Goal: Check status: Check status

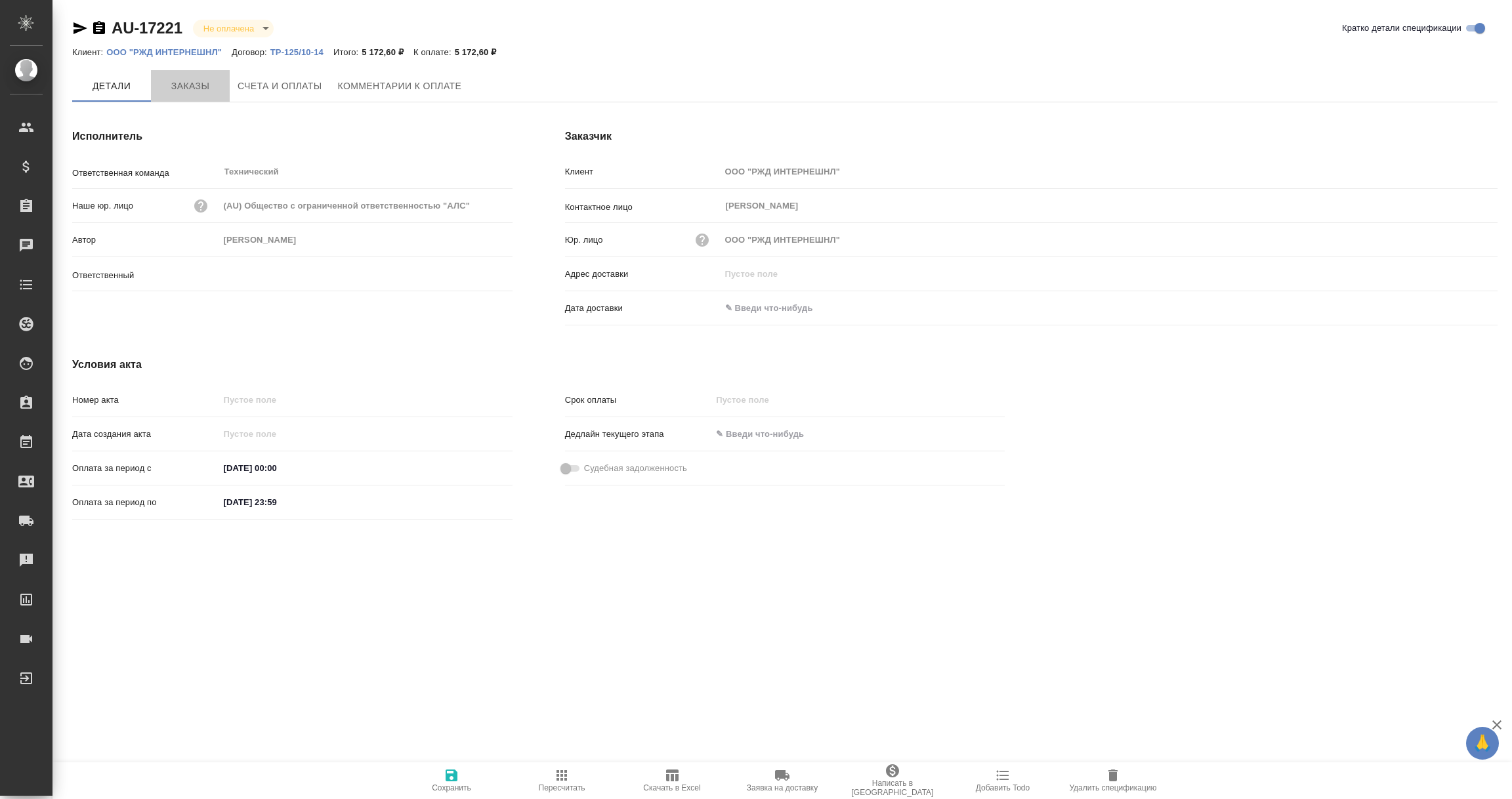
click at [182, 80] on span "Заказы" at bounding box center [190, 87] width 63 height 17
type input "[PERSON_NAME]"
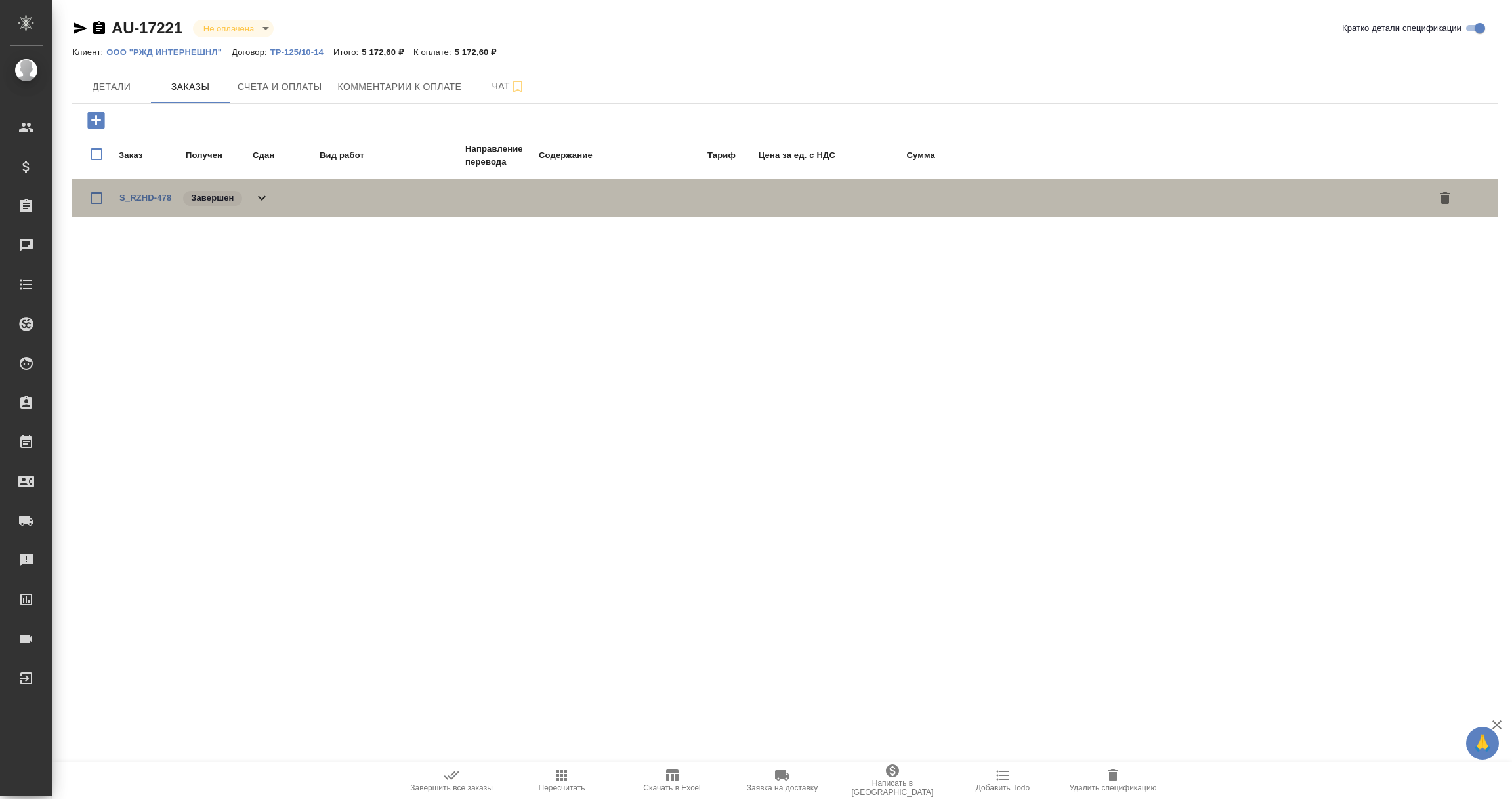
click at [148, 202] on span "S_RZHD-478" at bounding box center [145, 198] width 51 height 13
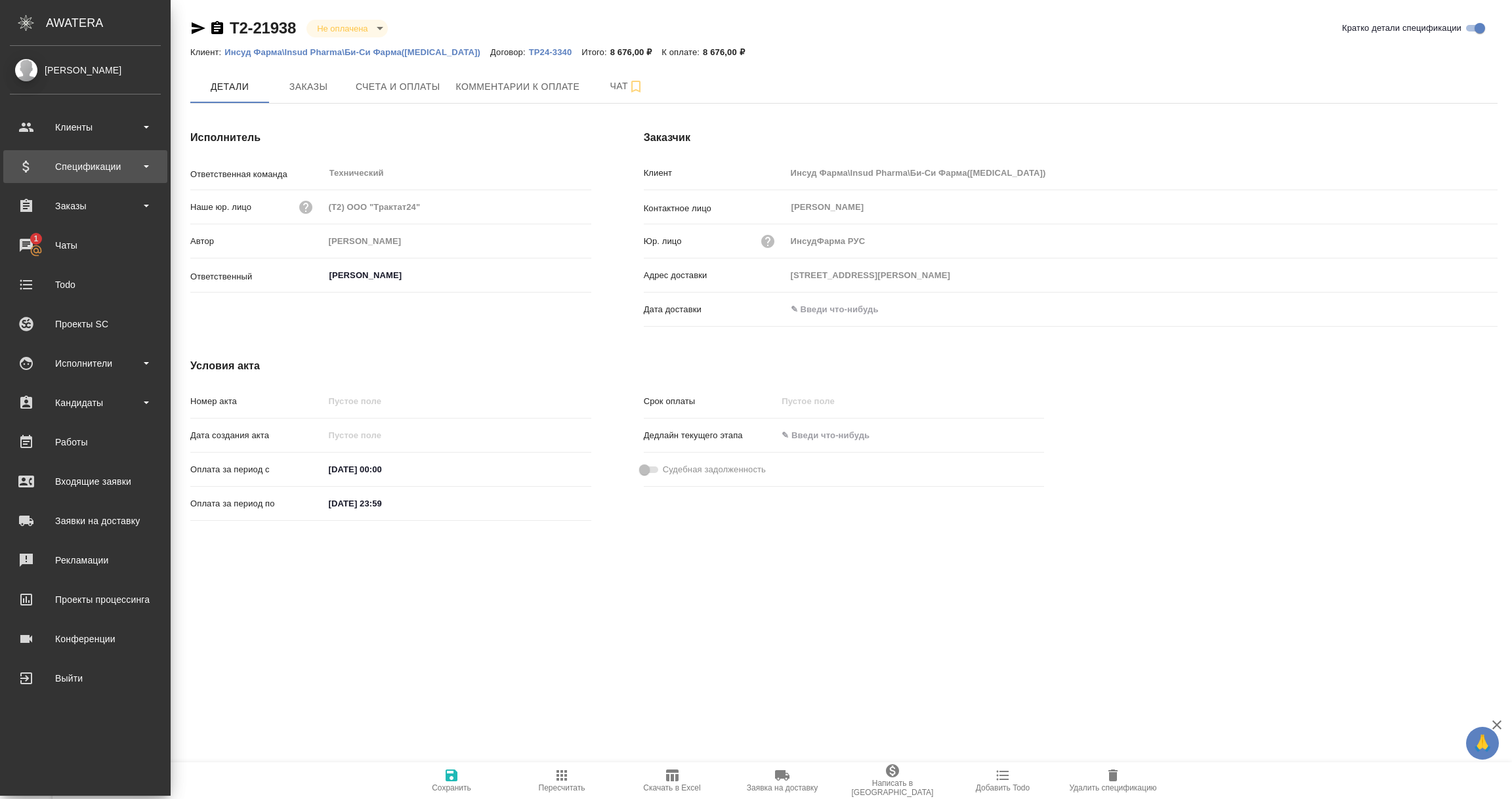
click at [84, 173] on div "Спецификации" at bounding box center [86, 166] width 151 height 20
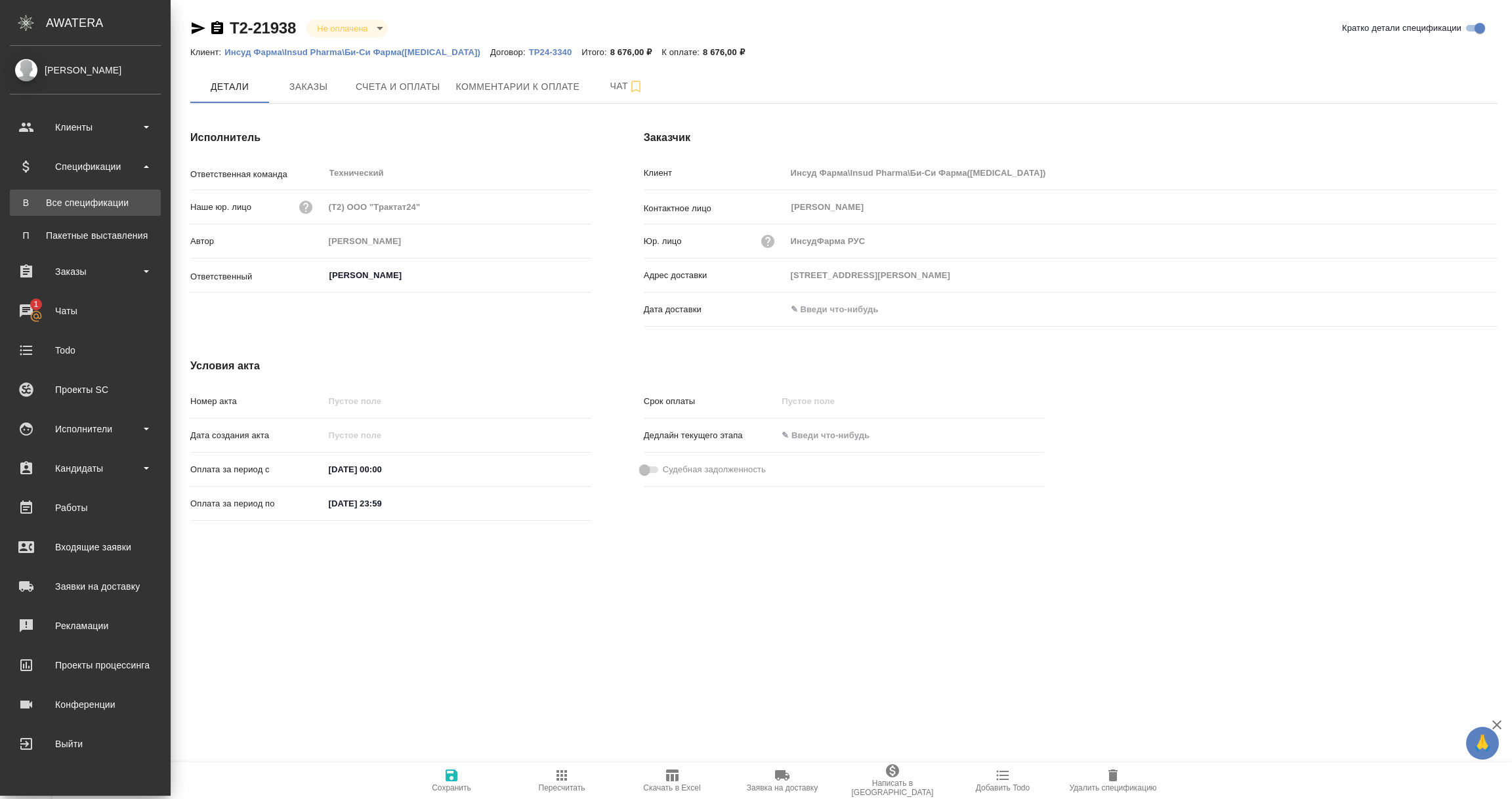
click at [67, 209] on link "В Все спецификации" at bounding box center [86, 203] width 151 height 26
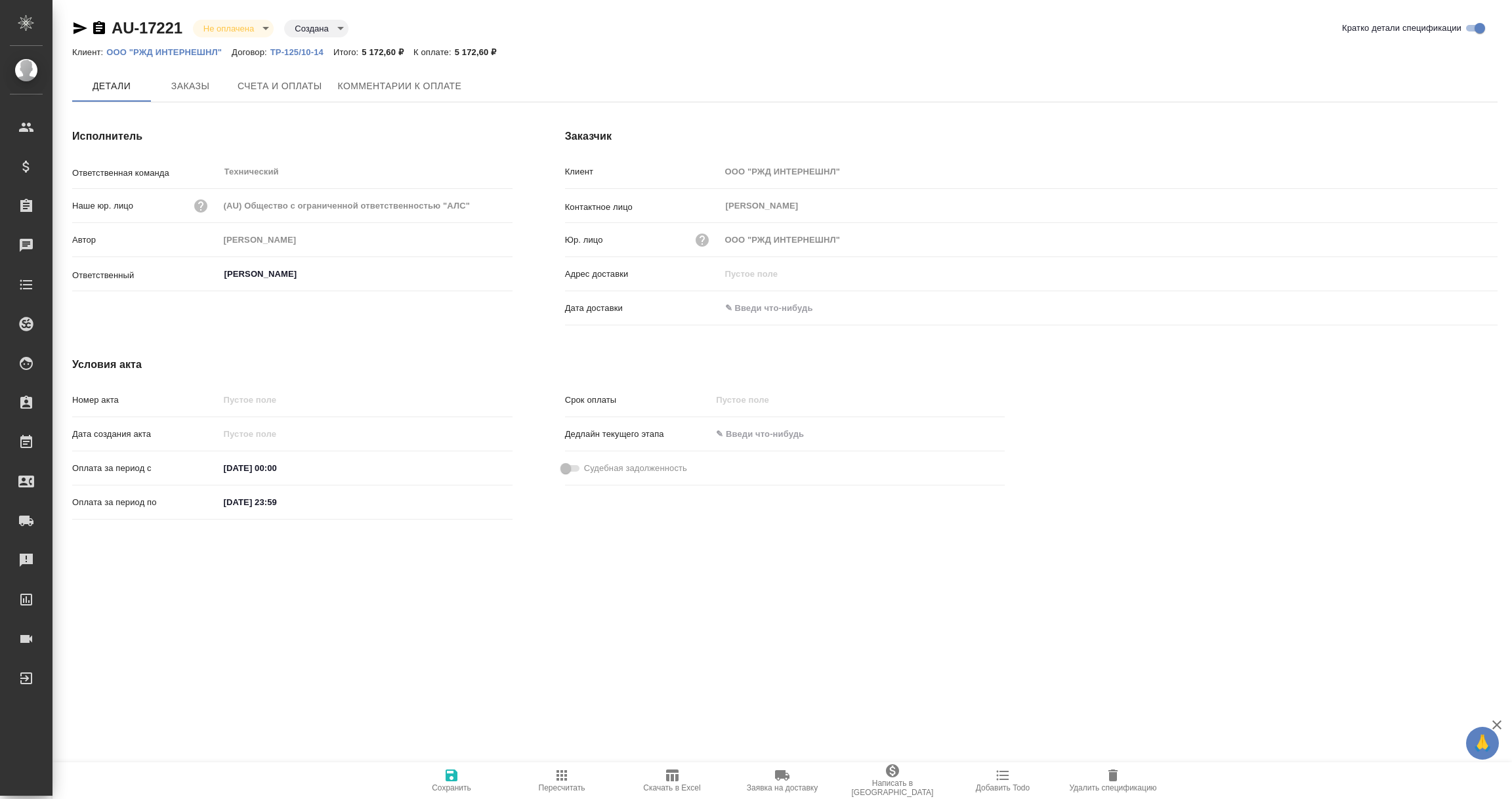
click at [778, 306] on input "text" at bounding box center [777, 308] width 115 height 19
click at [1456, 306] on icon "button" at bounding box center [1460, 308] width 16 height 16
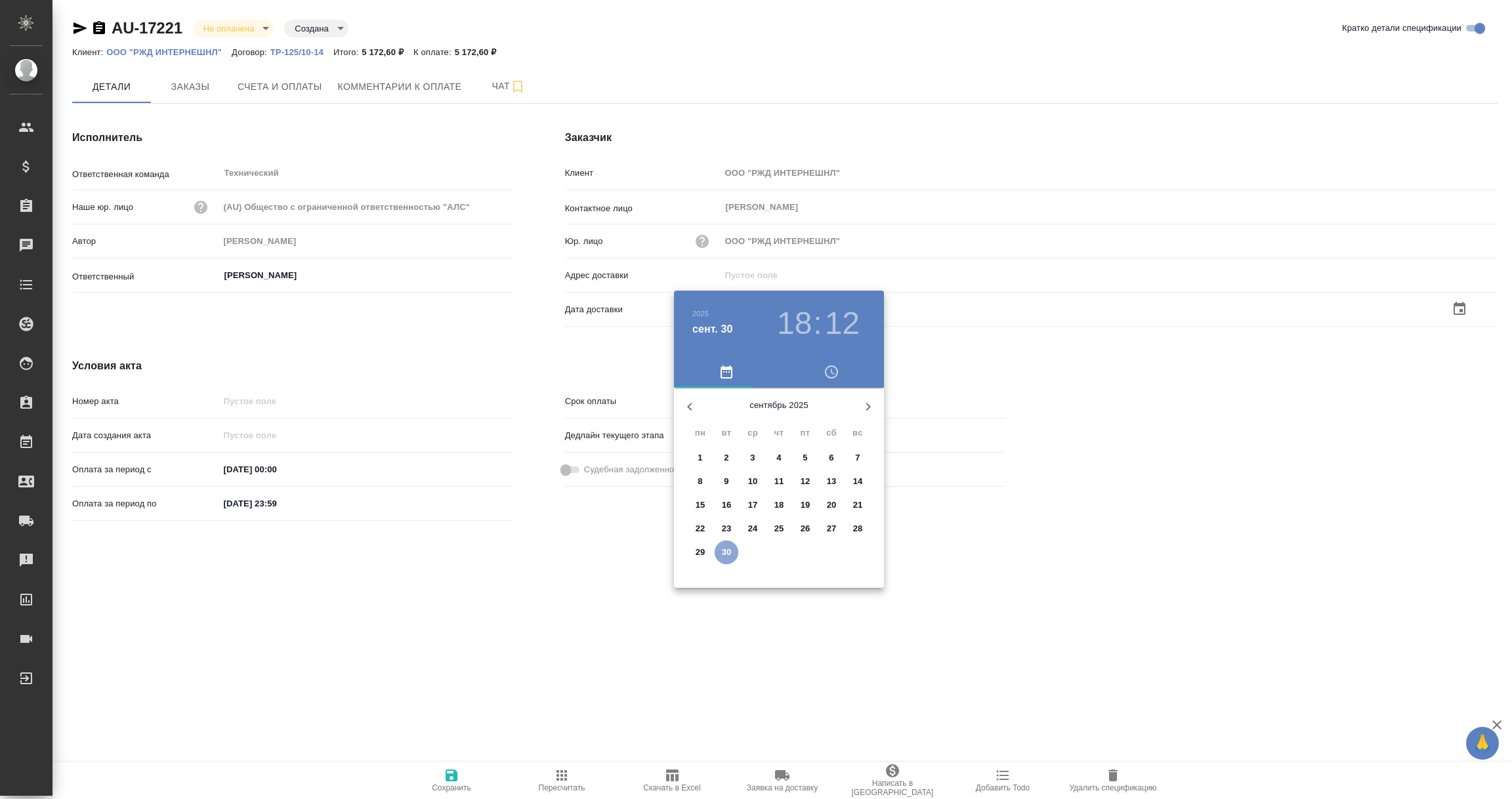
click at [720, 550] on span "30" at bounding box center [726, 552] width 23 height 13
type input "30.09.2025 18:12"
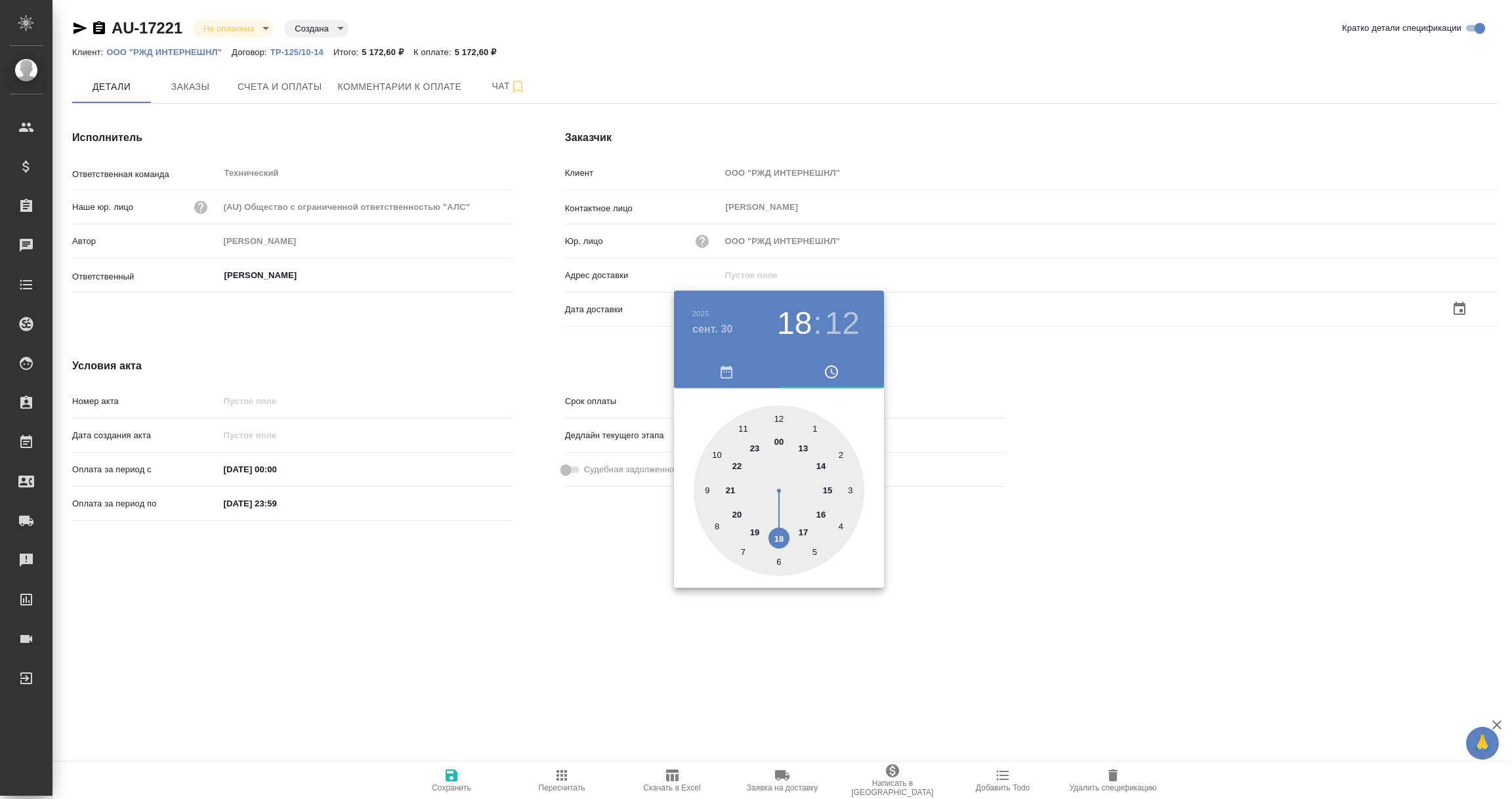
click at [607, 634] on div at bounding box center [756, 399] width 1512 height 799
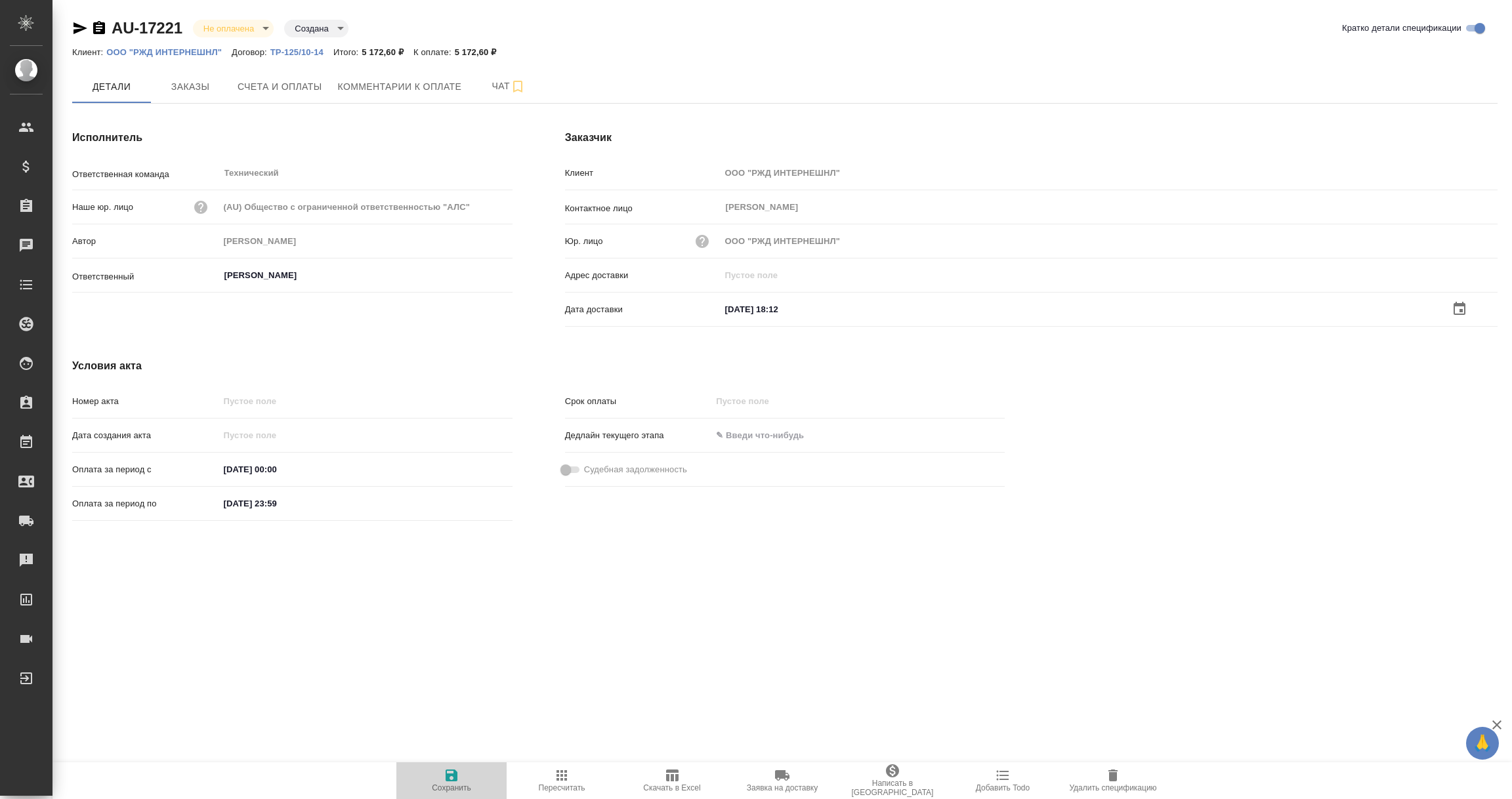
click at [449, 780] on icon "button" at bounding box center [451, 776] width 12 height 12
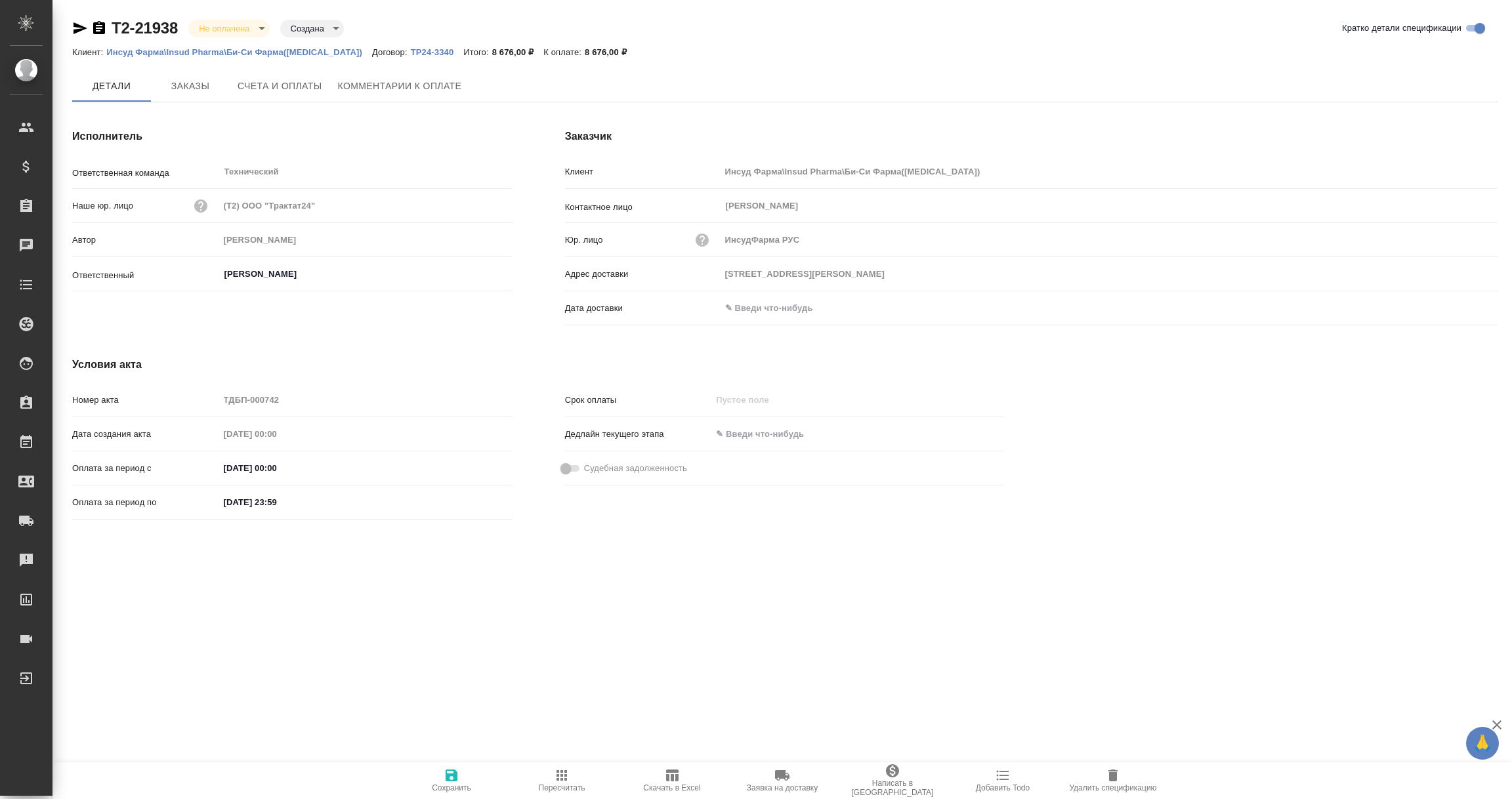
click at [781, 312] on input "text" at bounding box center [777, 308] width 115 height 19
click at [1461, 307] on icon "button" at bounding box center [1460, 308] width 16 height 16
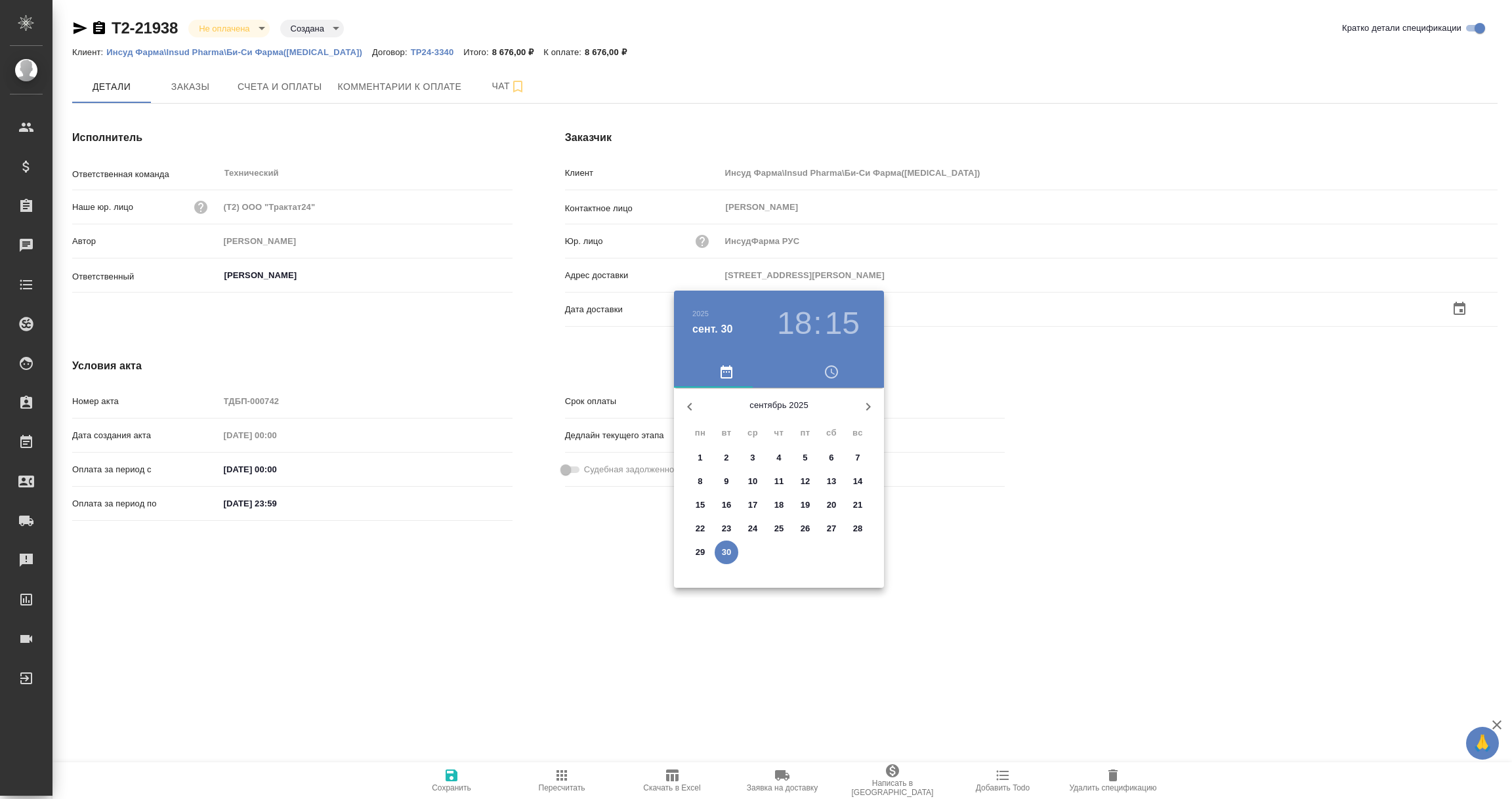
drag, startPoint x: 722, startPoint y: 548, endPoint x: 687, endPoint y: 590, distance: 54.7
click at [722, 549] on p "30" at bounding box center [727, 552] width 10 height 13
type input "30.09.2025 18:15"
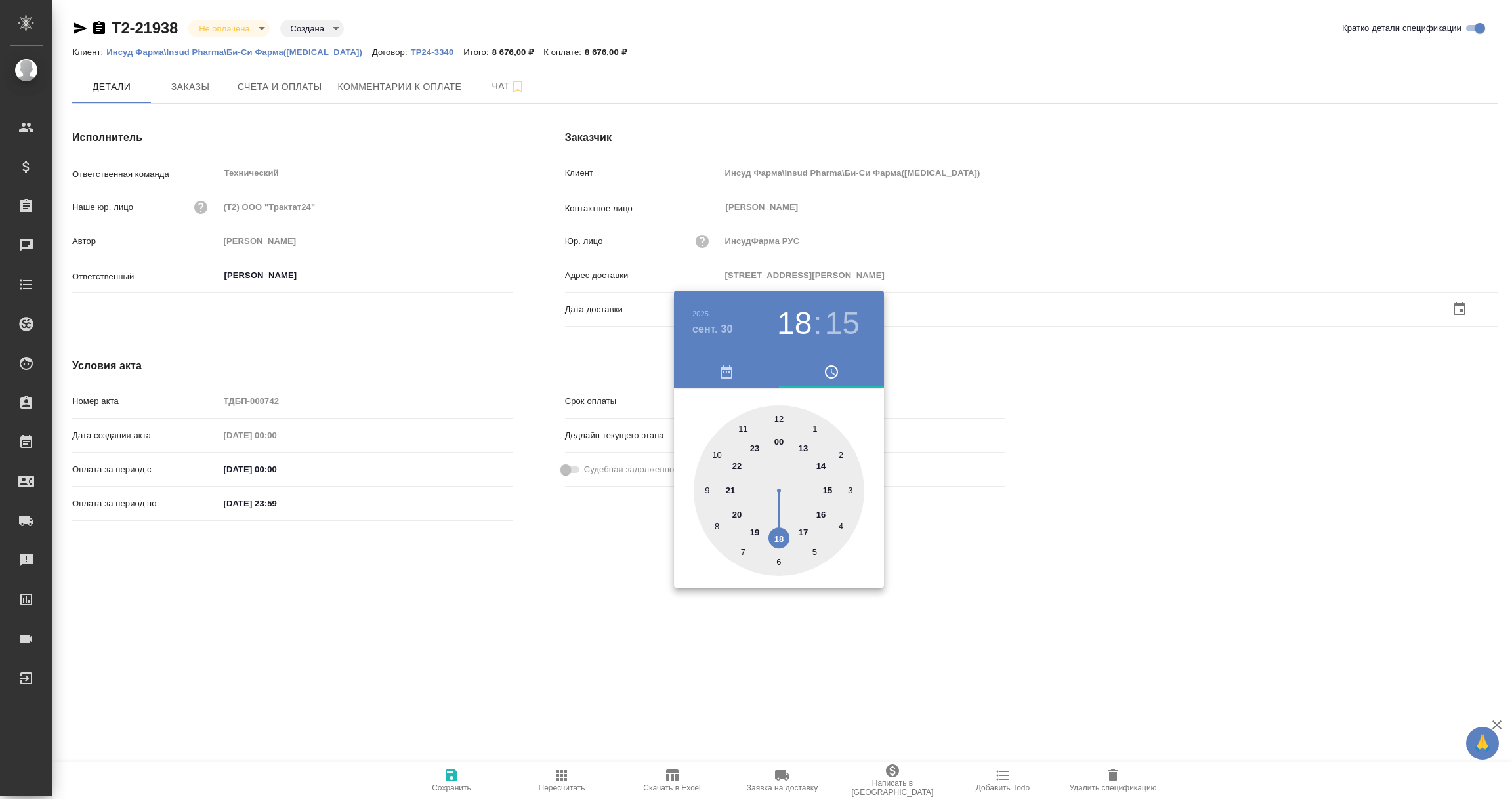
click at [627, 616] on div at bounding box center [756, 399] width 1512 height 799
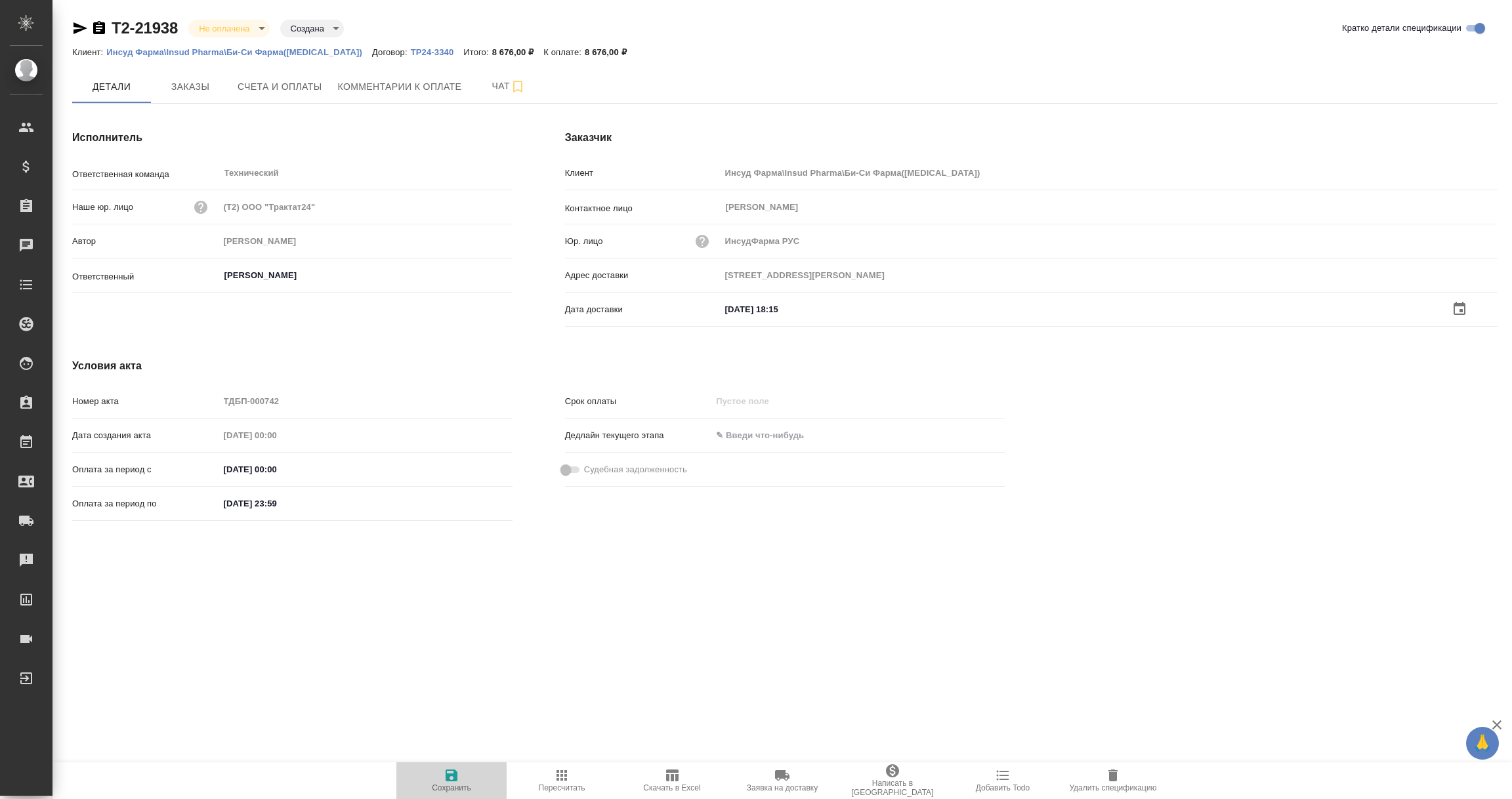
click at [451, 770] on icon "button" at bounding box center [451, 776] width 12 height 12
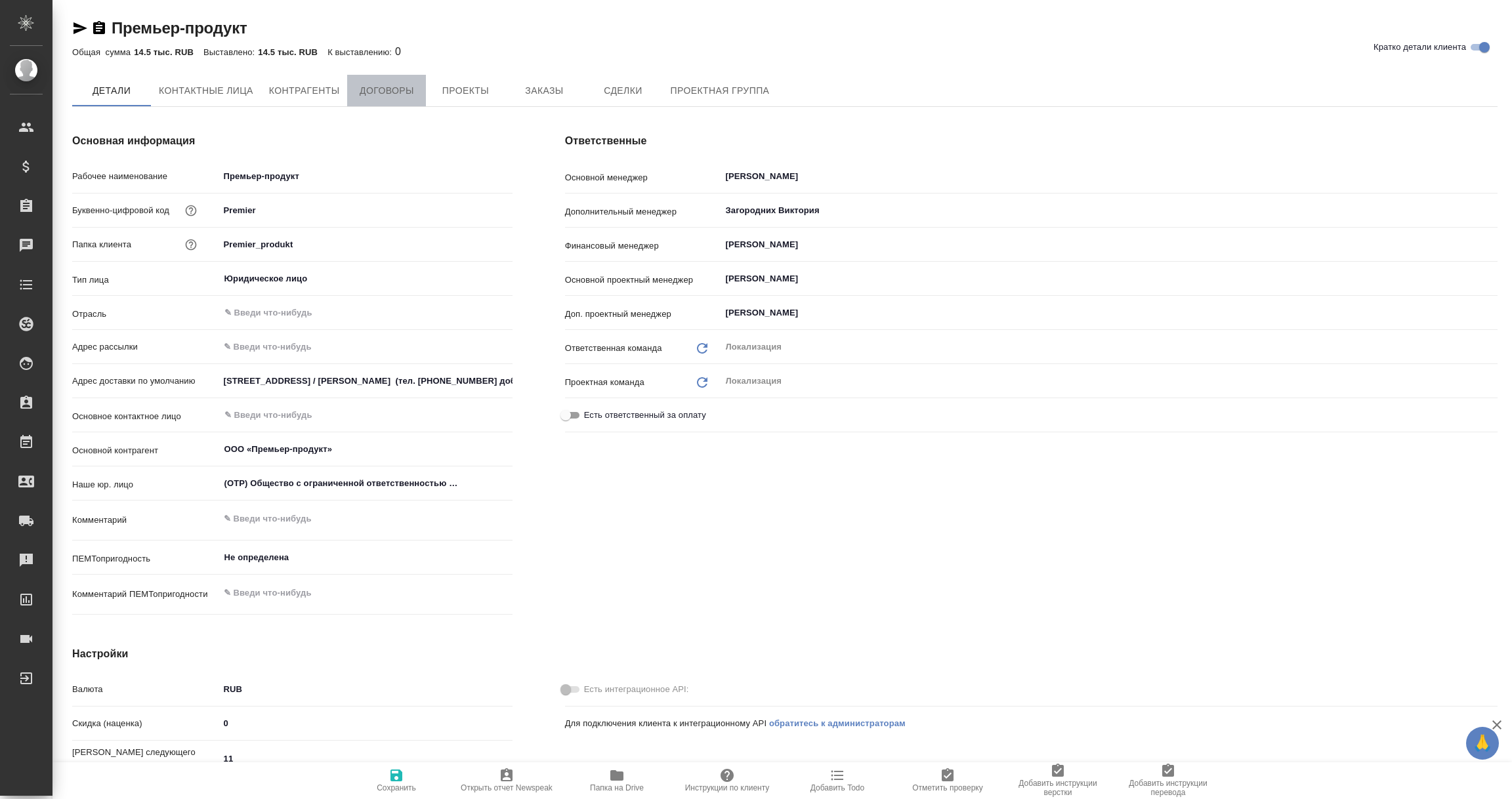
click at [380, 89] on span "Договоры" at bounding box center [386, 91] width 63 height 17
type textarea "x"
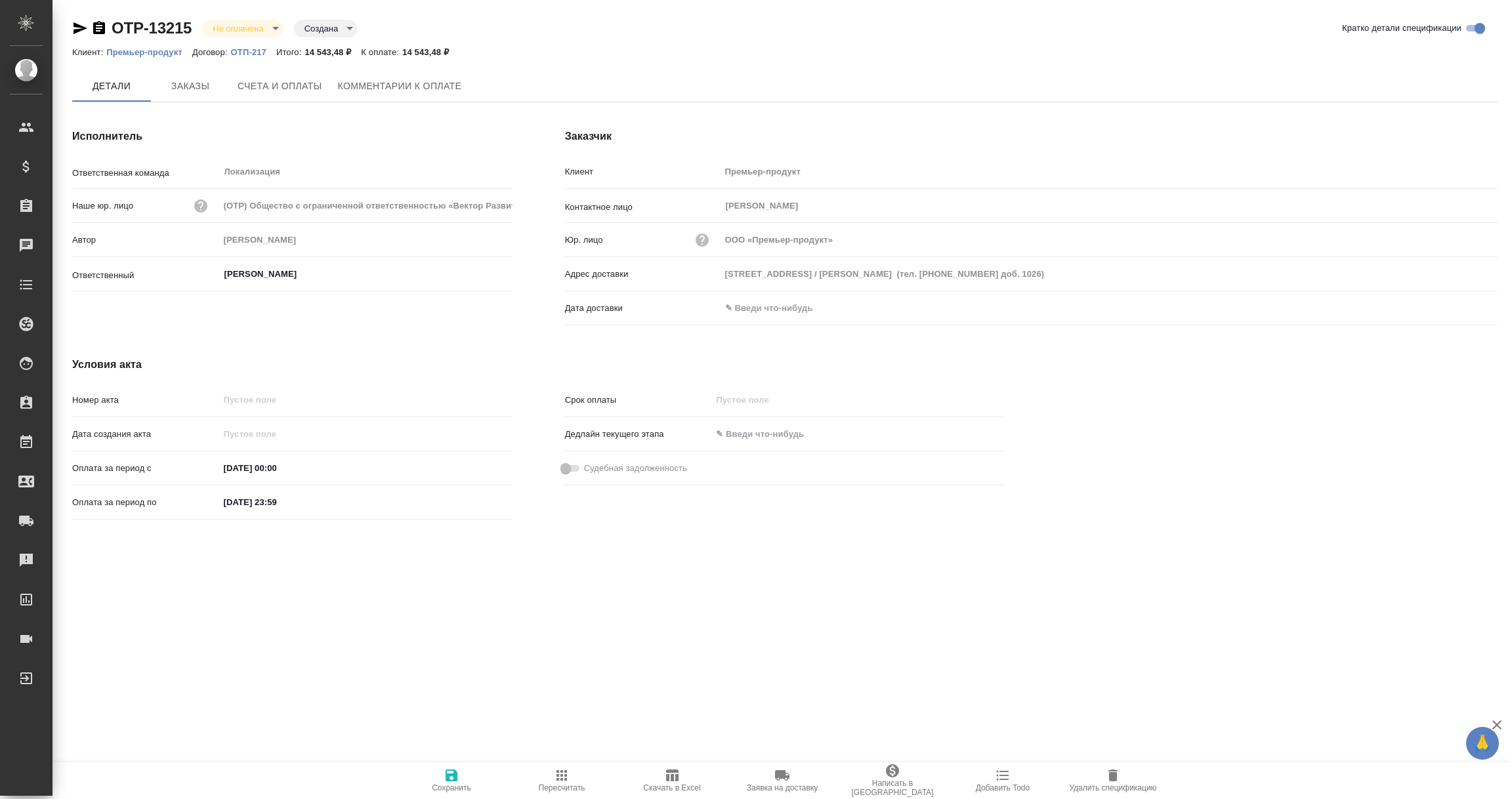
click at [767, 306] on input "text" at bounding box center [777, 308] width 115 height 19
click at [1459, 306] on icon "button" at bounding box center [1460, 308] width 16 height 16
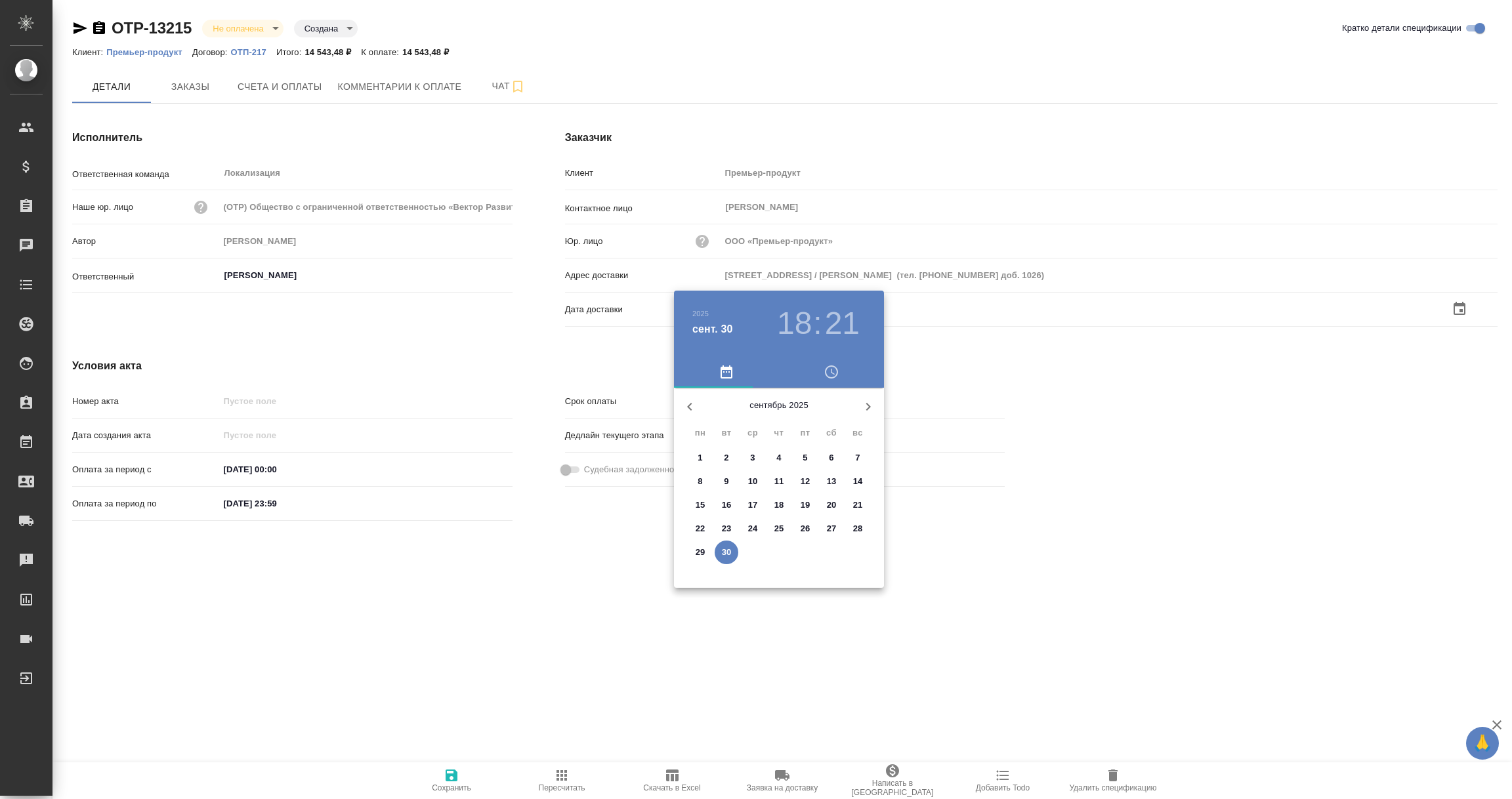
click at [726, 557] on p "30" at bounding box center [727, 552] width 10 height 13
type input "30.09.2025 18:21"
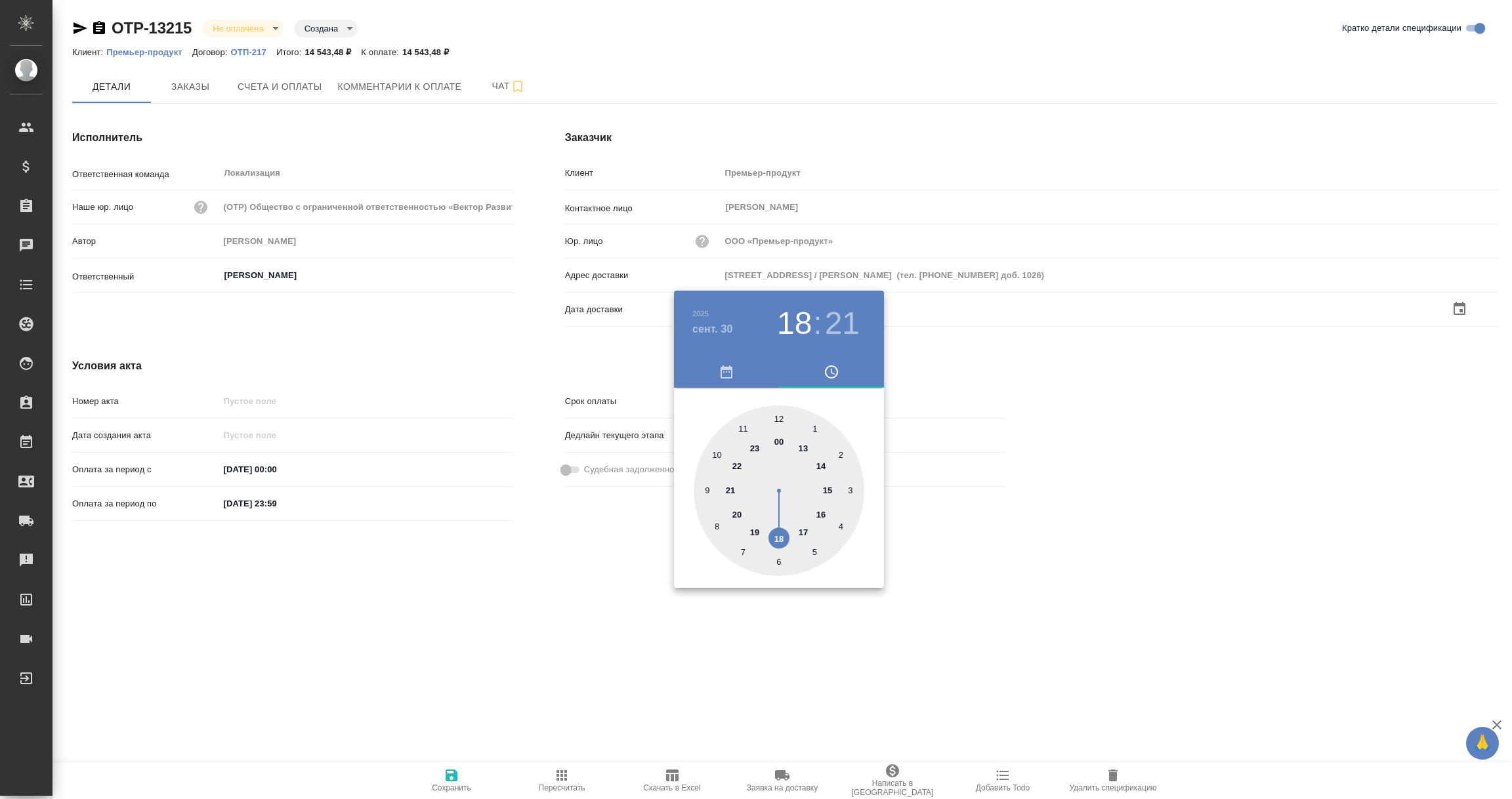
click at [620, 633] on div at bounding box center [756, 399] width 1512 height 799
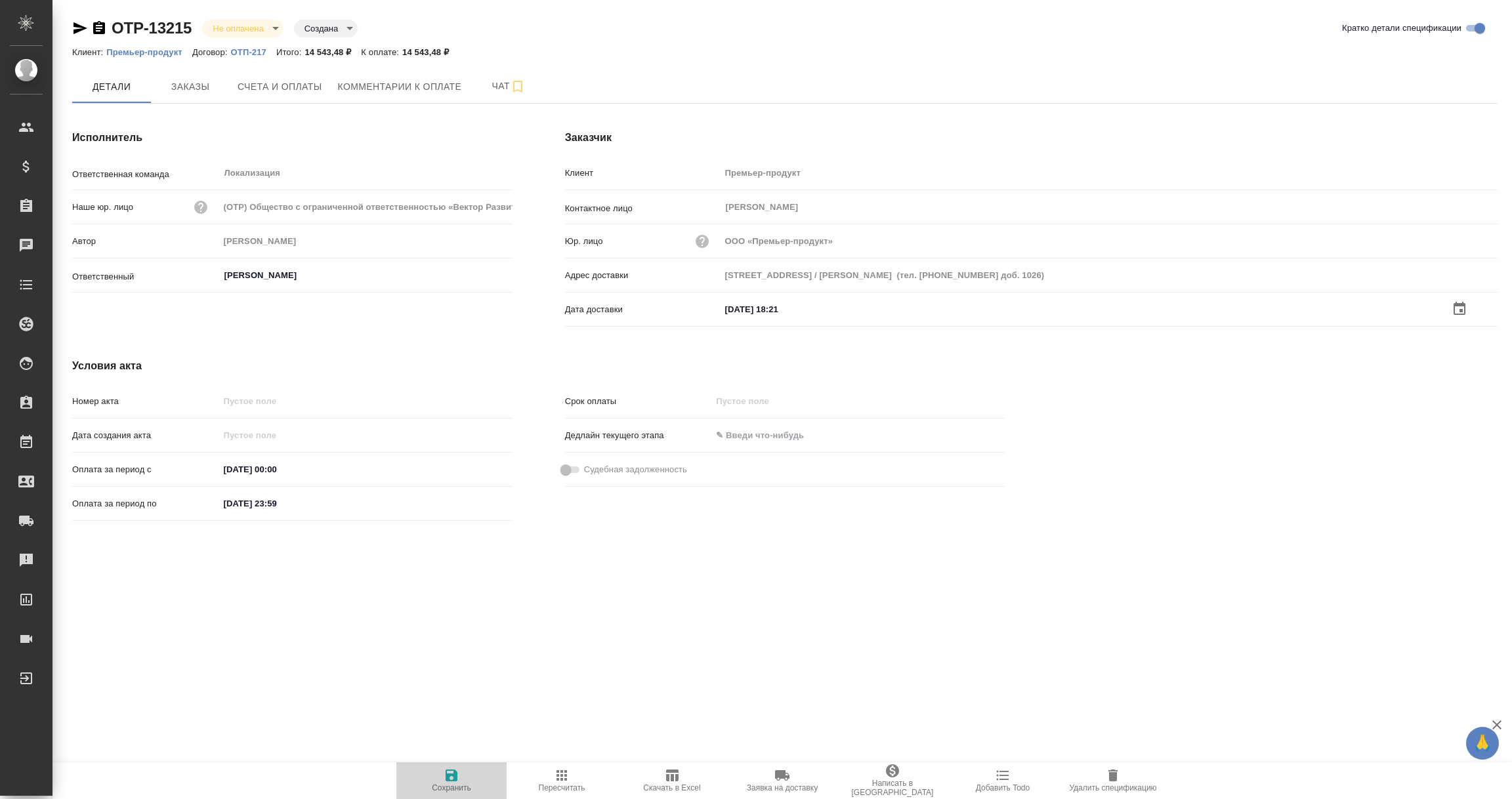
click at [455, 778] on icon "button" at bounding box center [451, 776] width 12 height 12
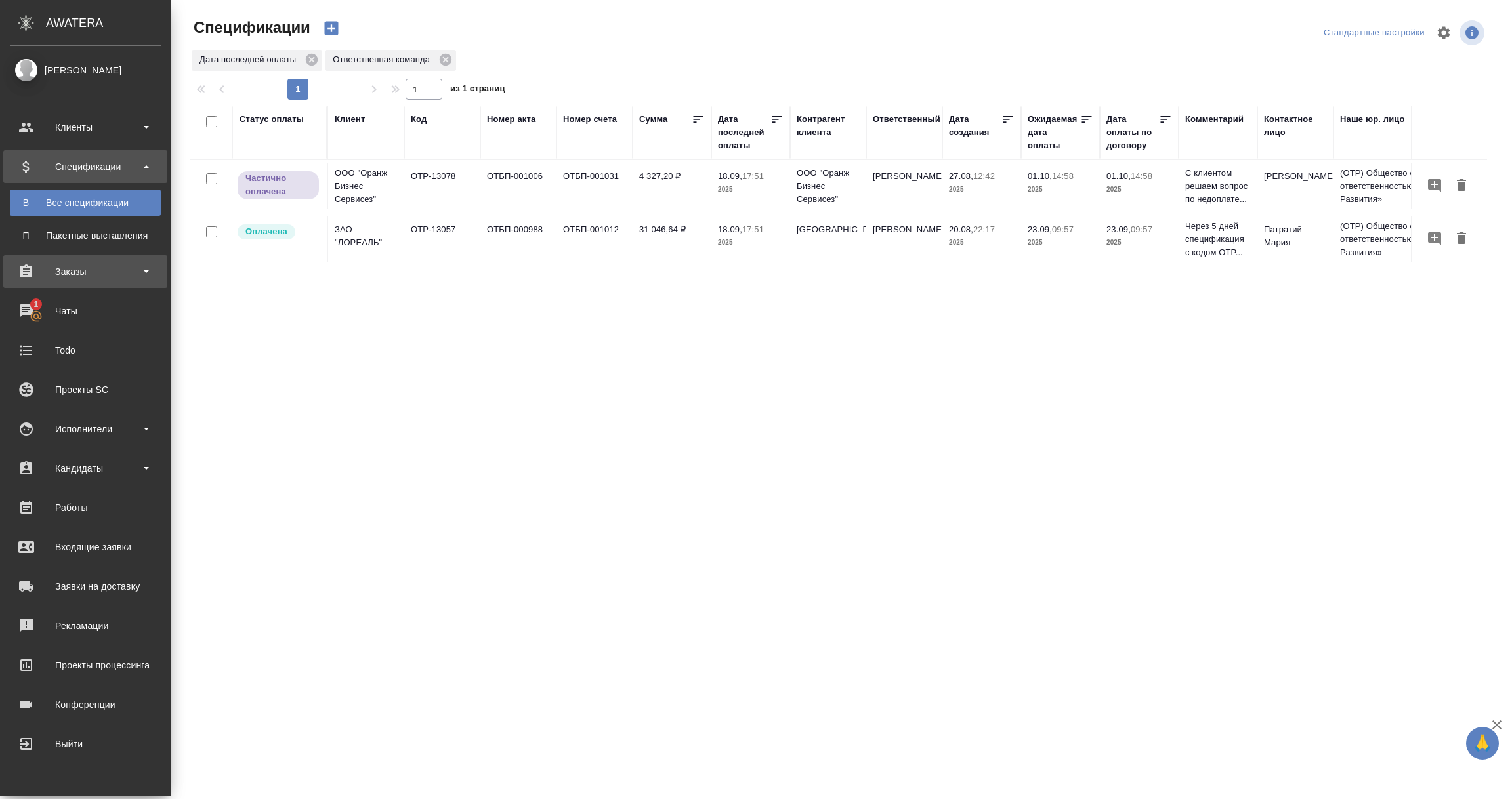
click at [72, 270] on div "Заказы" at bounding box center [86, 271] width 151 height 20
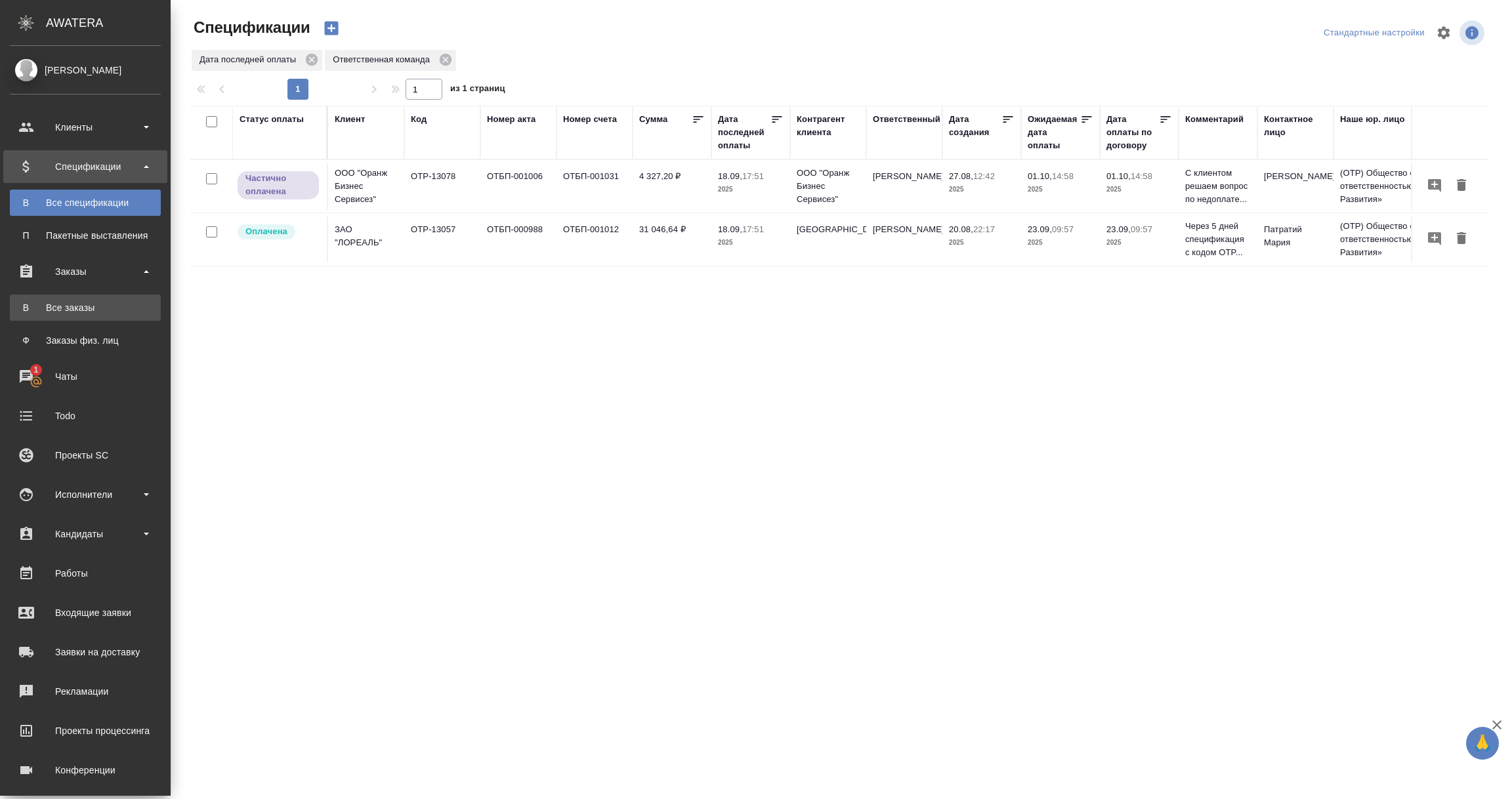
click at [65, 301] on div "Все заказы" at bounding box center [85, 307] width 137 height 13
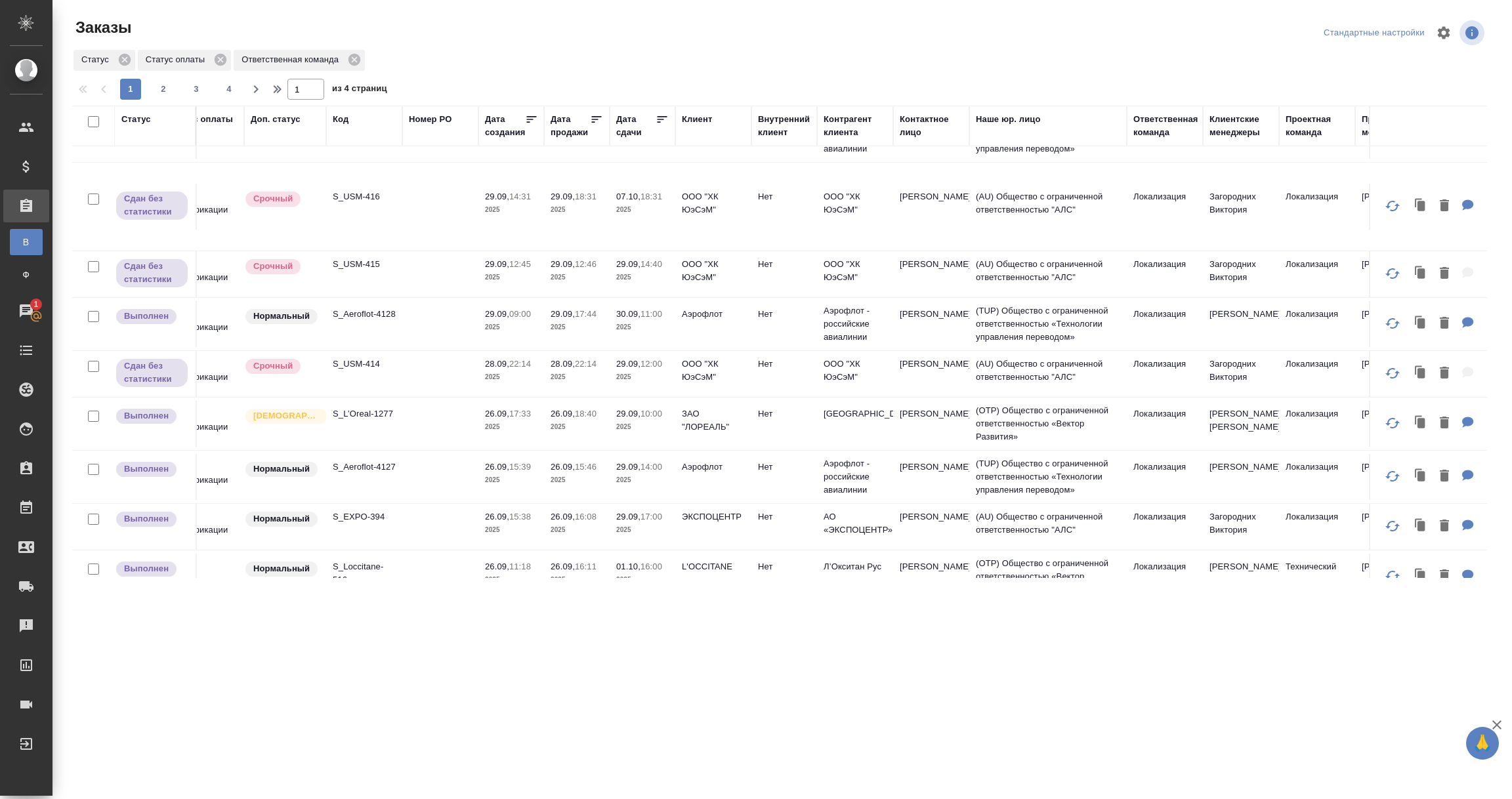
scroll to position [197, 0]
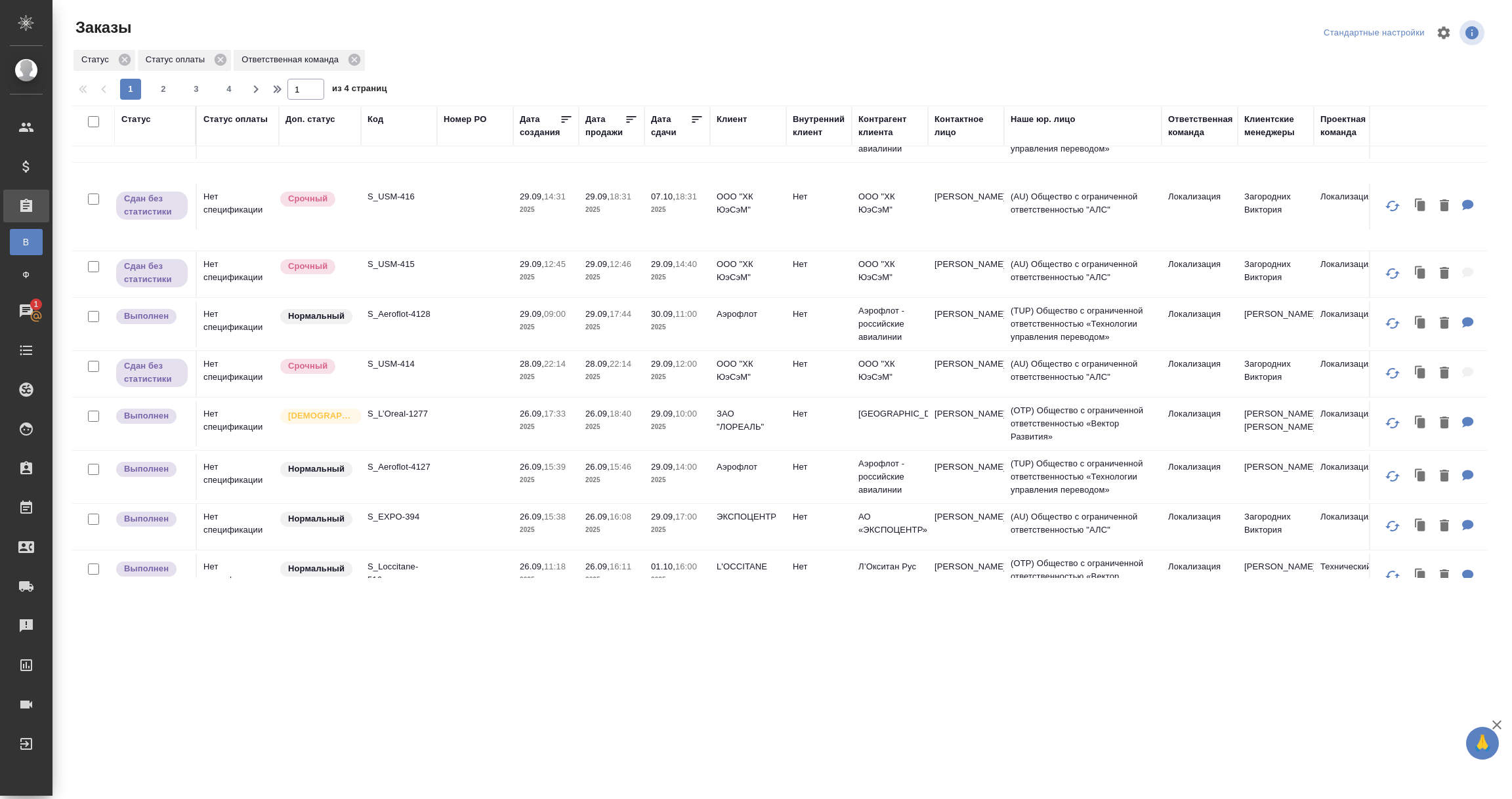
click at [467, 413] on td at bounding box center [475, 423] width 76 height 46
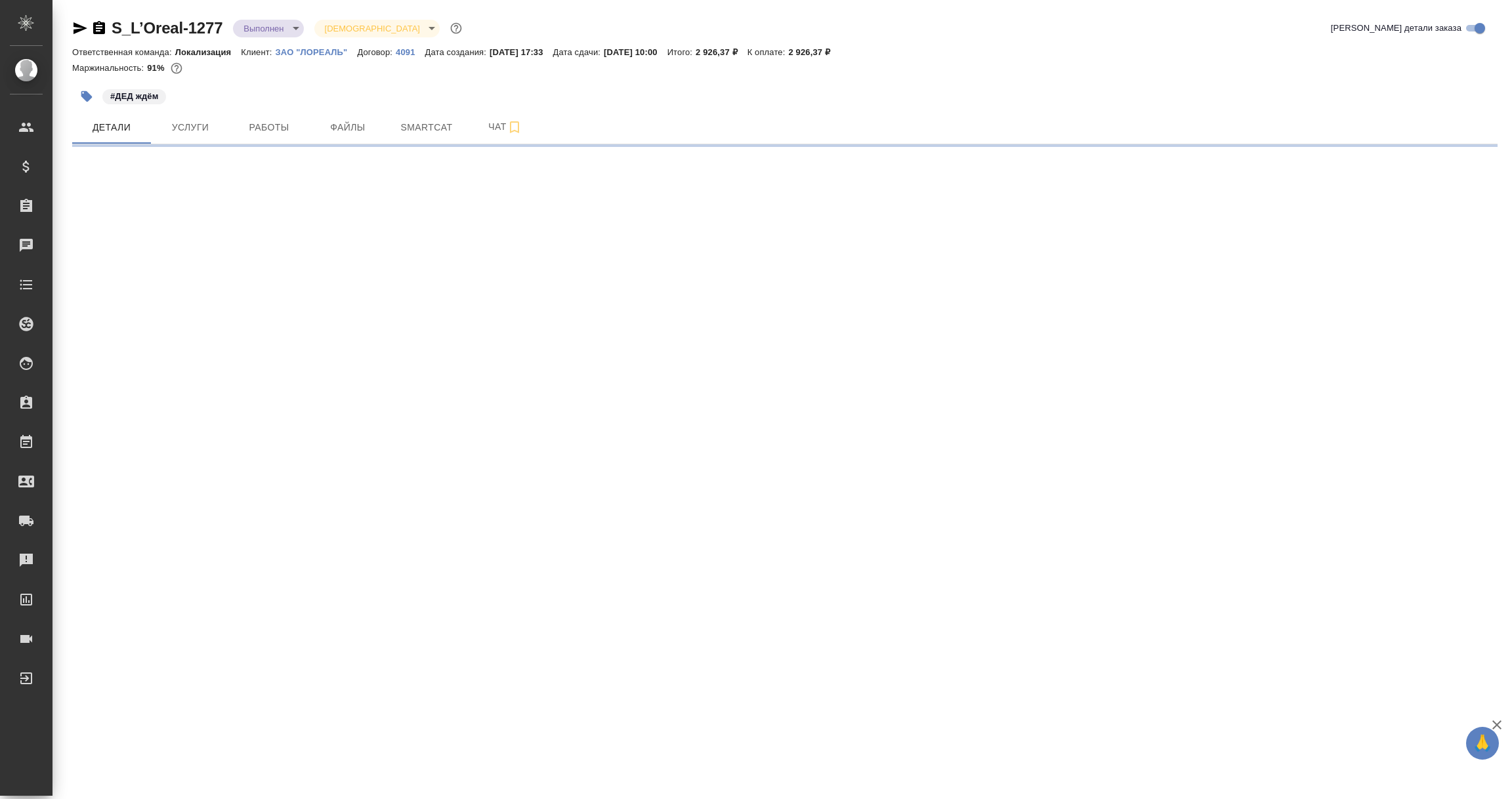
select select "RU"
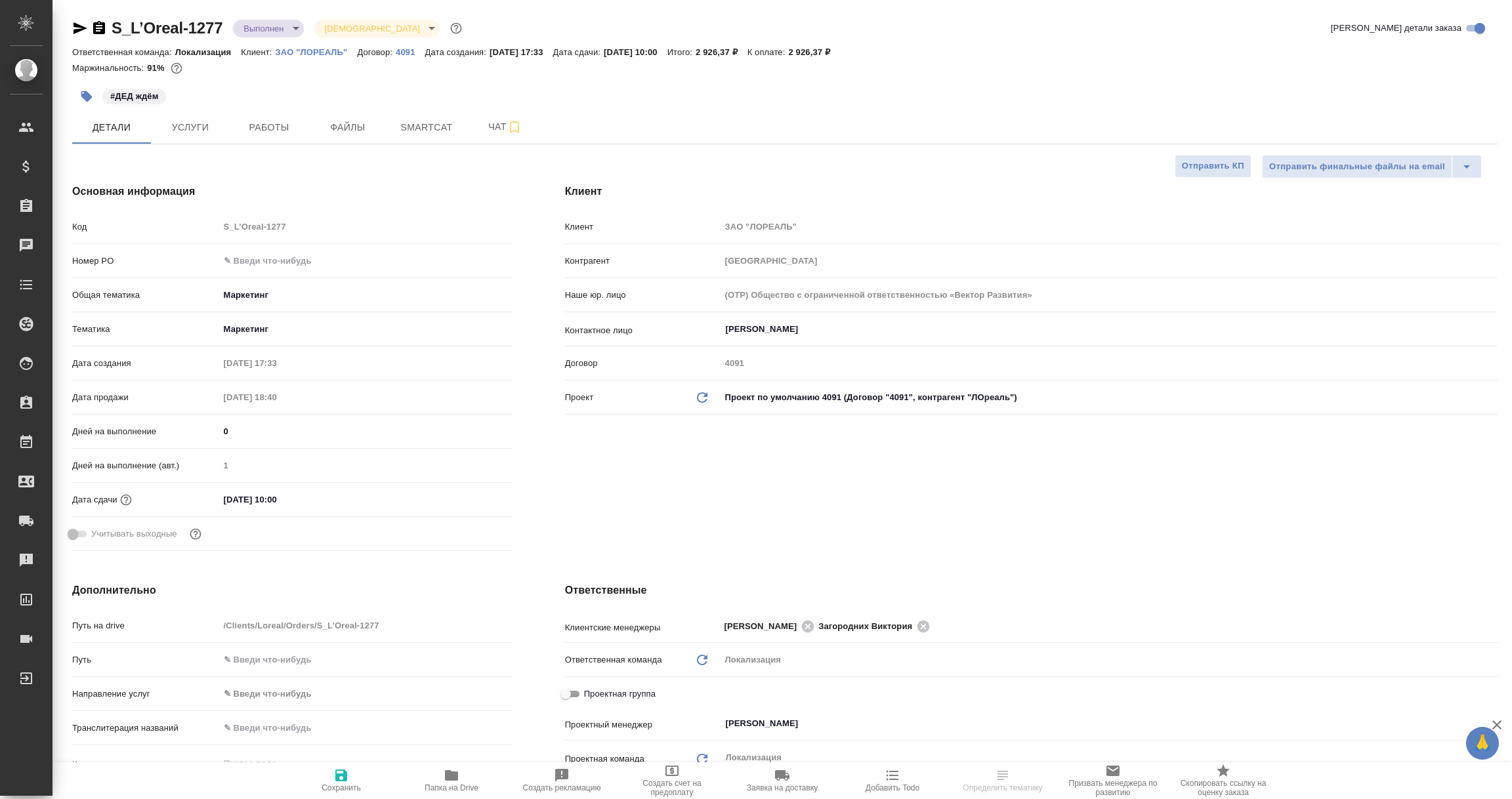
type textarea "x"
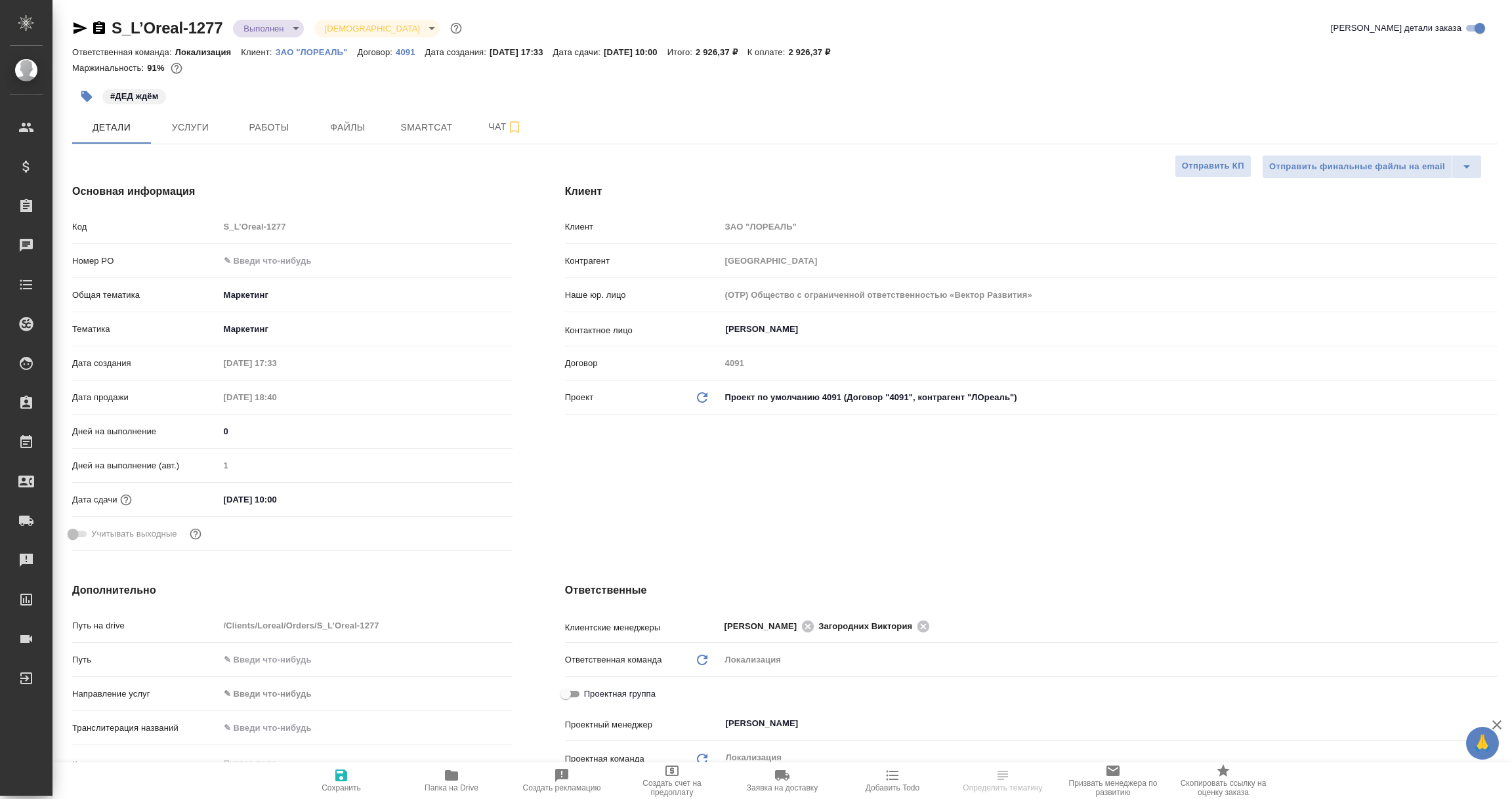
type textarea "x"
click at [73, 30] on icon "button" at bounding box center [79, 28] width 16 height 16
select select "RU"
type textarea "x"
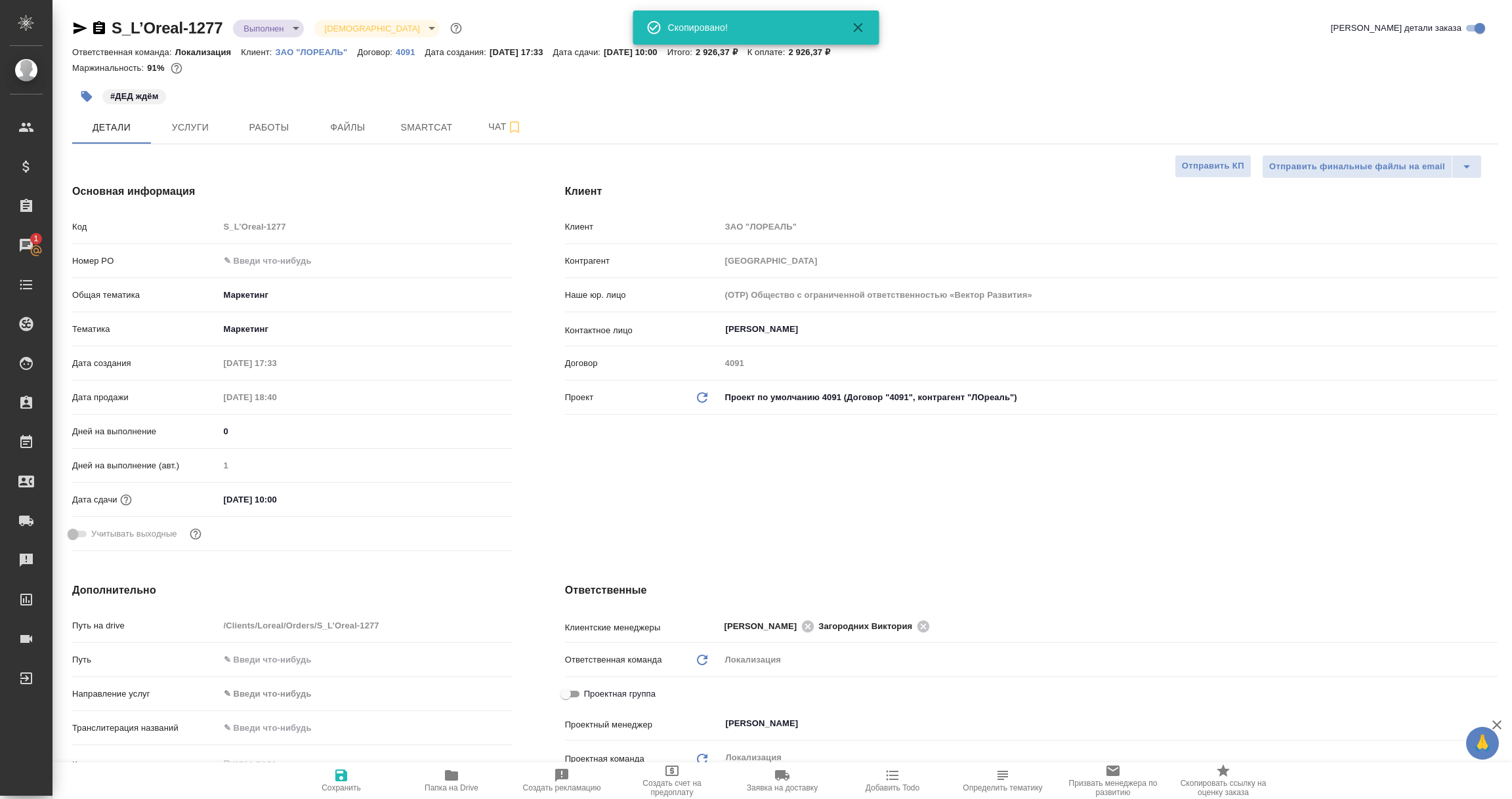
type textarea "x"
